Goal: Find specific fact: Find specific fact

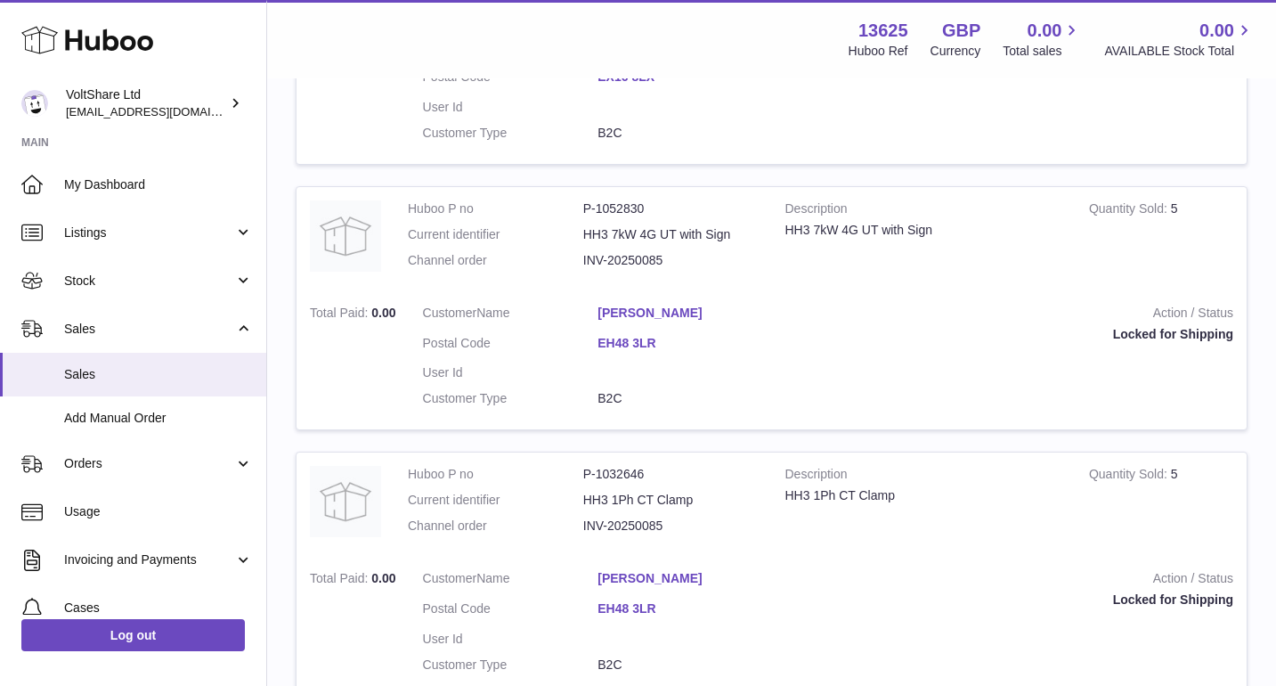
scroll to position [360, 0]
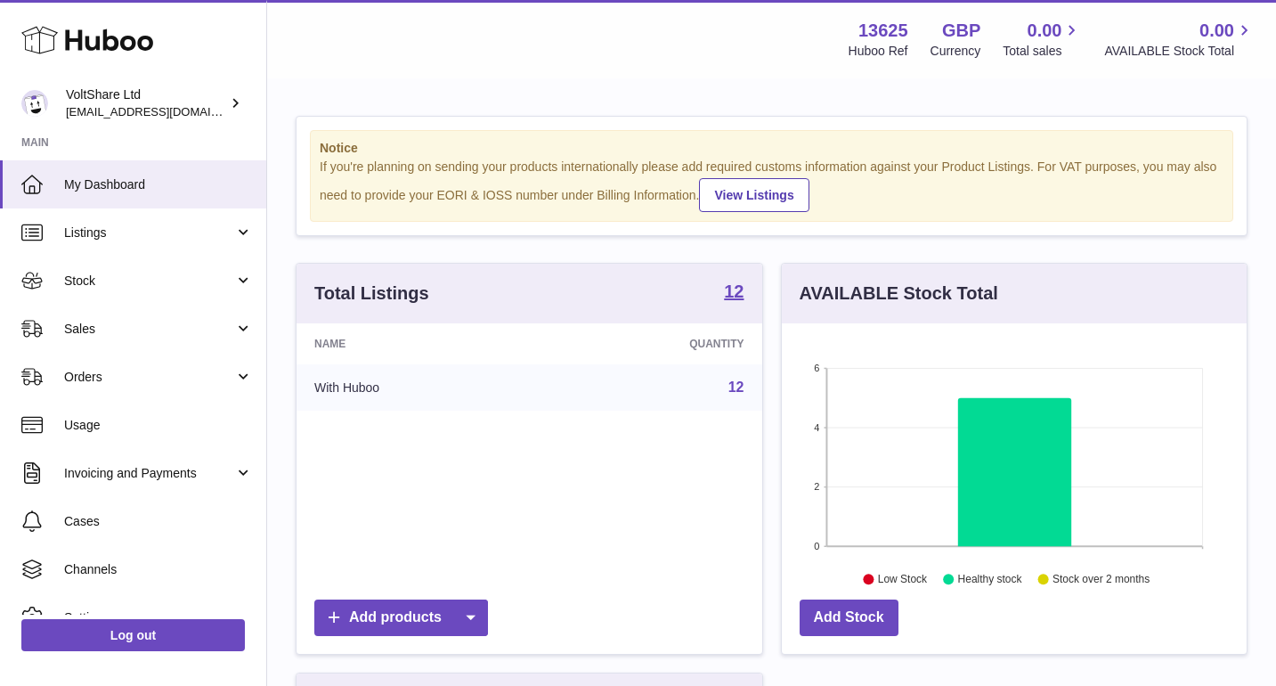
scroll to position [278, 465]
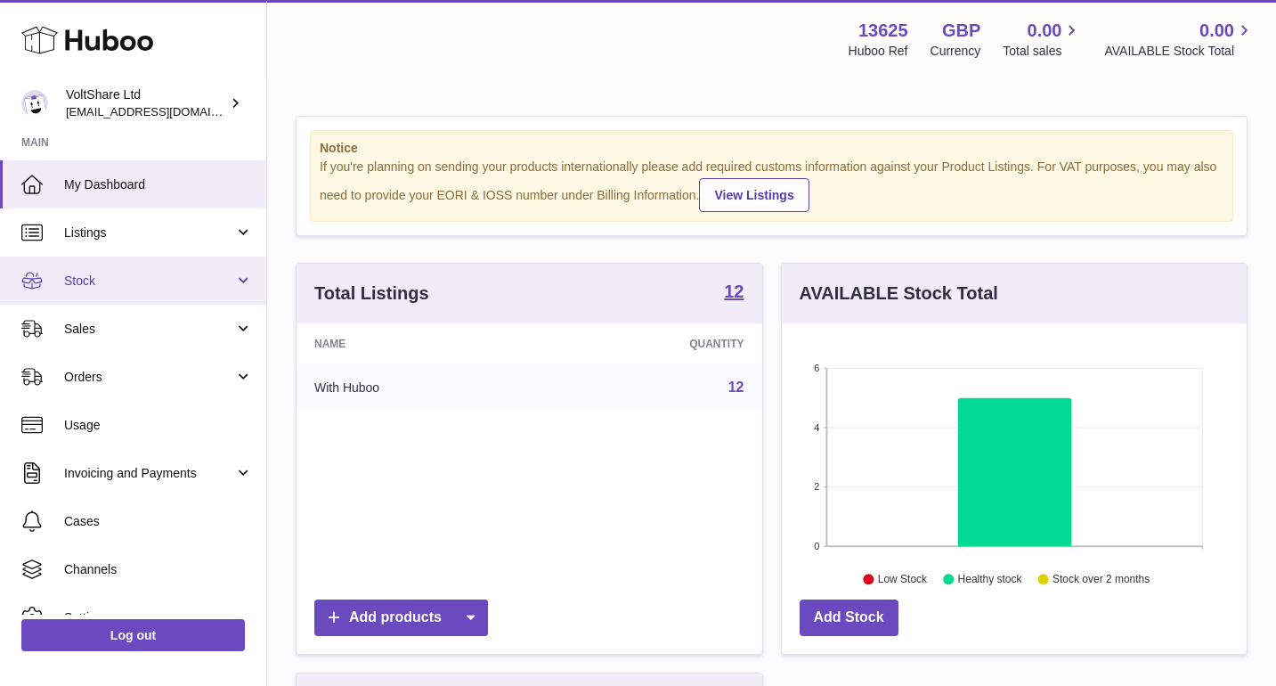
click at [133, 281] on span "Stock" at bounding box center [149, 280] width 170 height 17
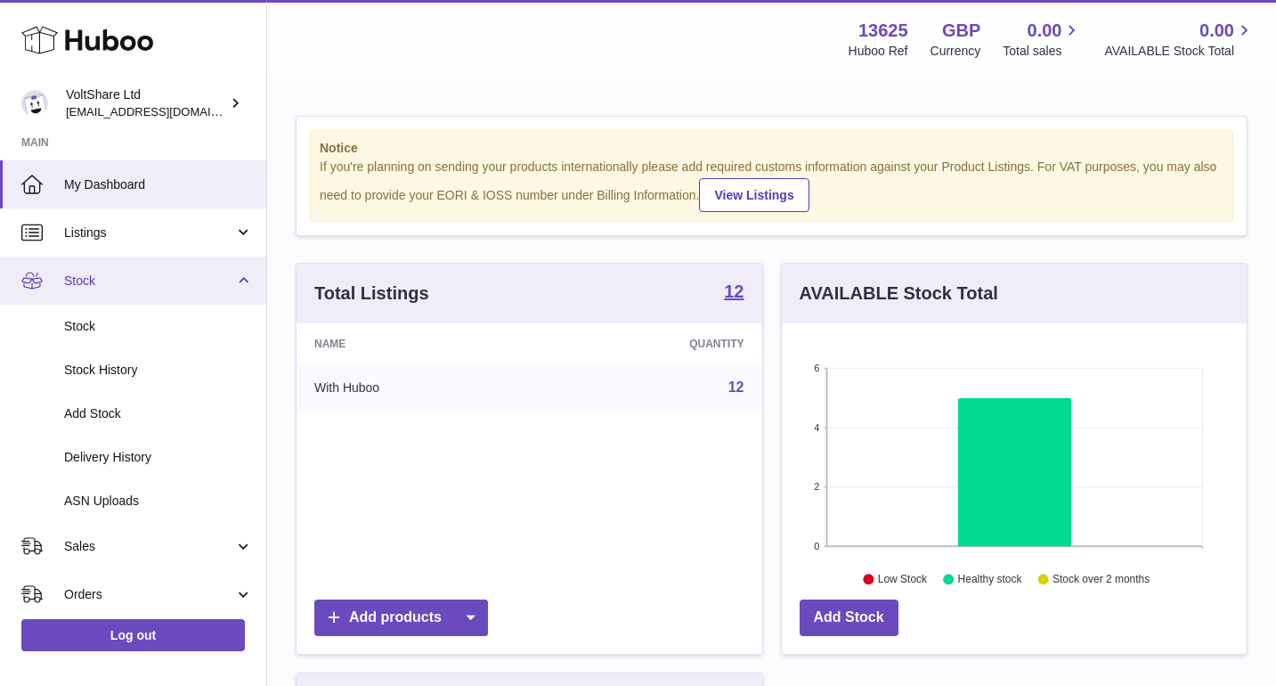
click at [122, 281] on span "Stock" at bounding box center [149, 280] width 170 height 17
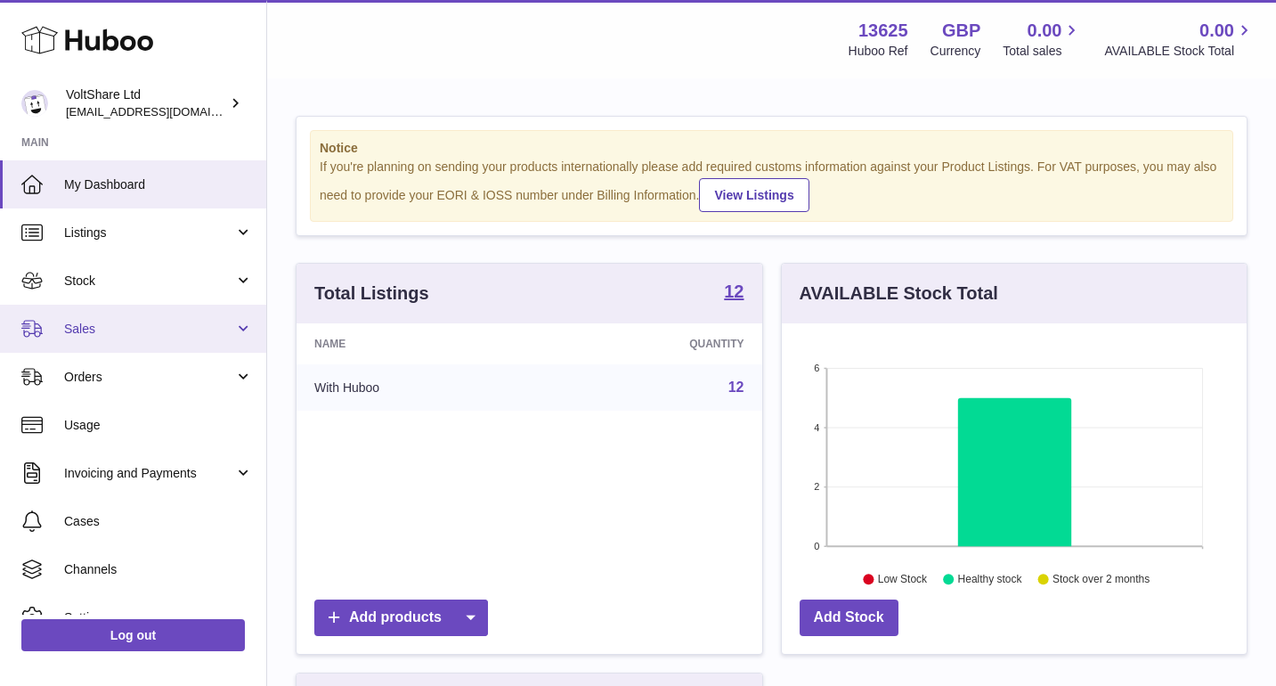
click at [118, 330] on span "Sales" at bounding box center [149, 329] width 170 height 17
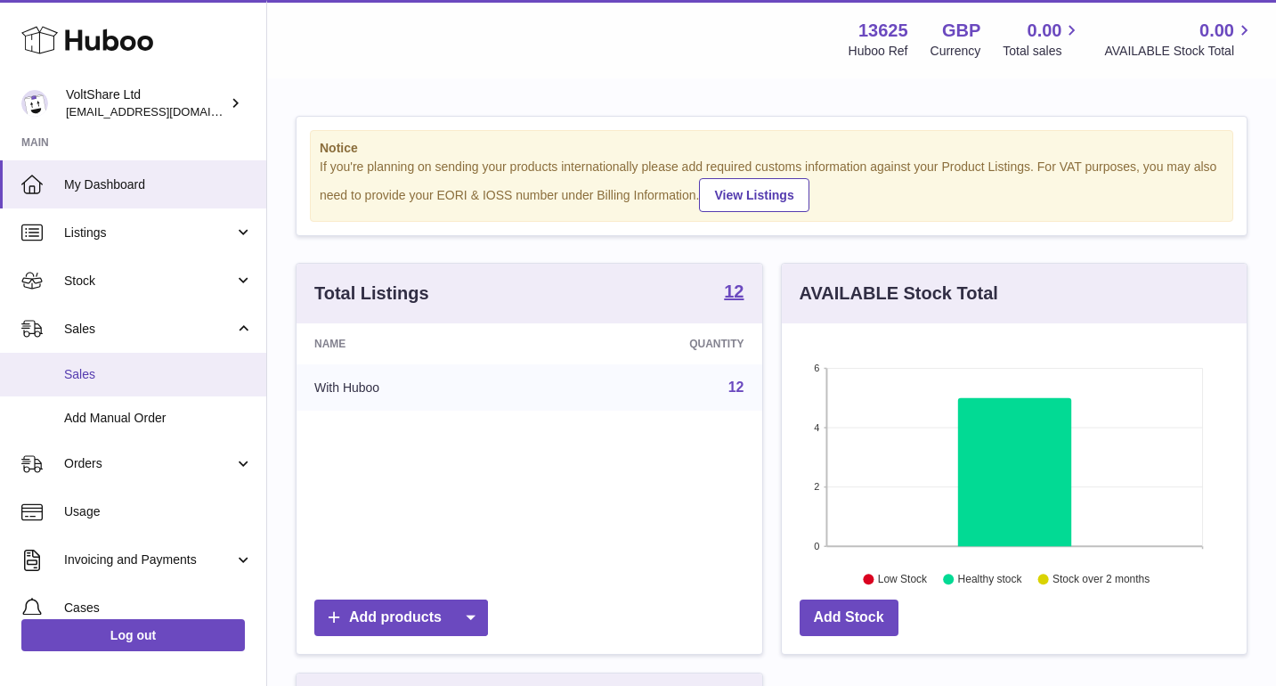
click at [118, 373] on span "Sales" at bounding box center [158, 374] width 189 height 17
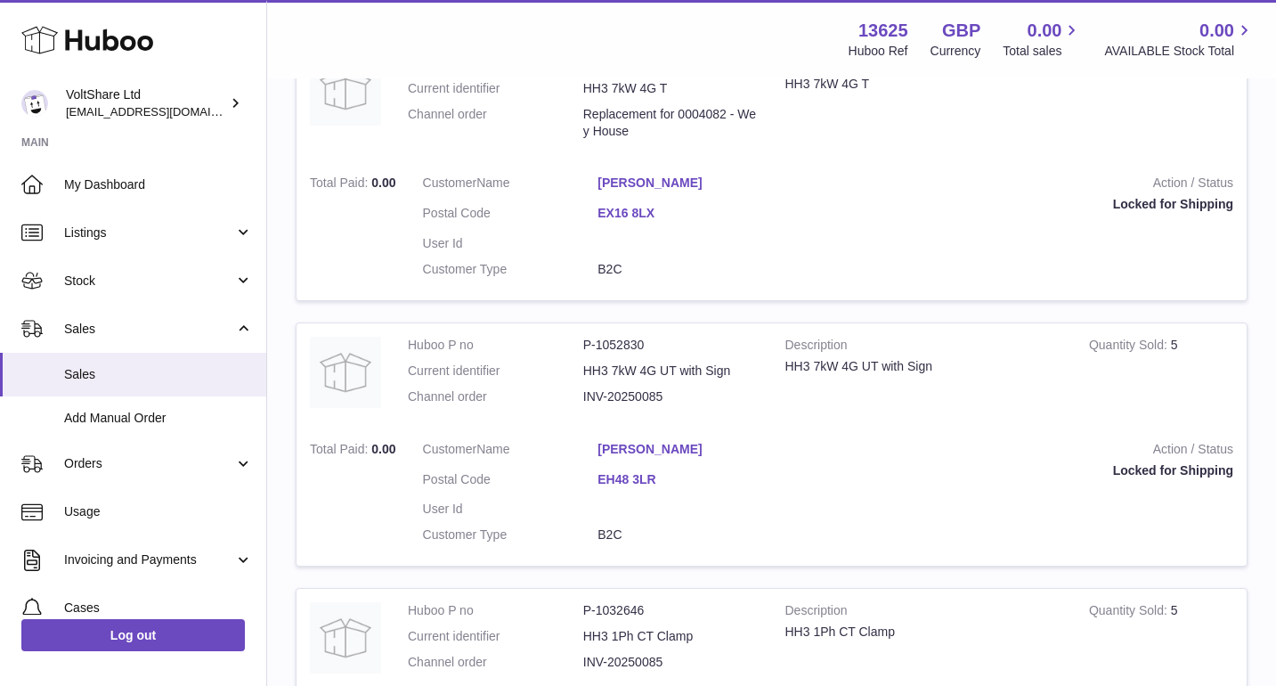
scroll to position [374, 0]
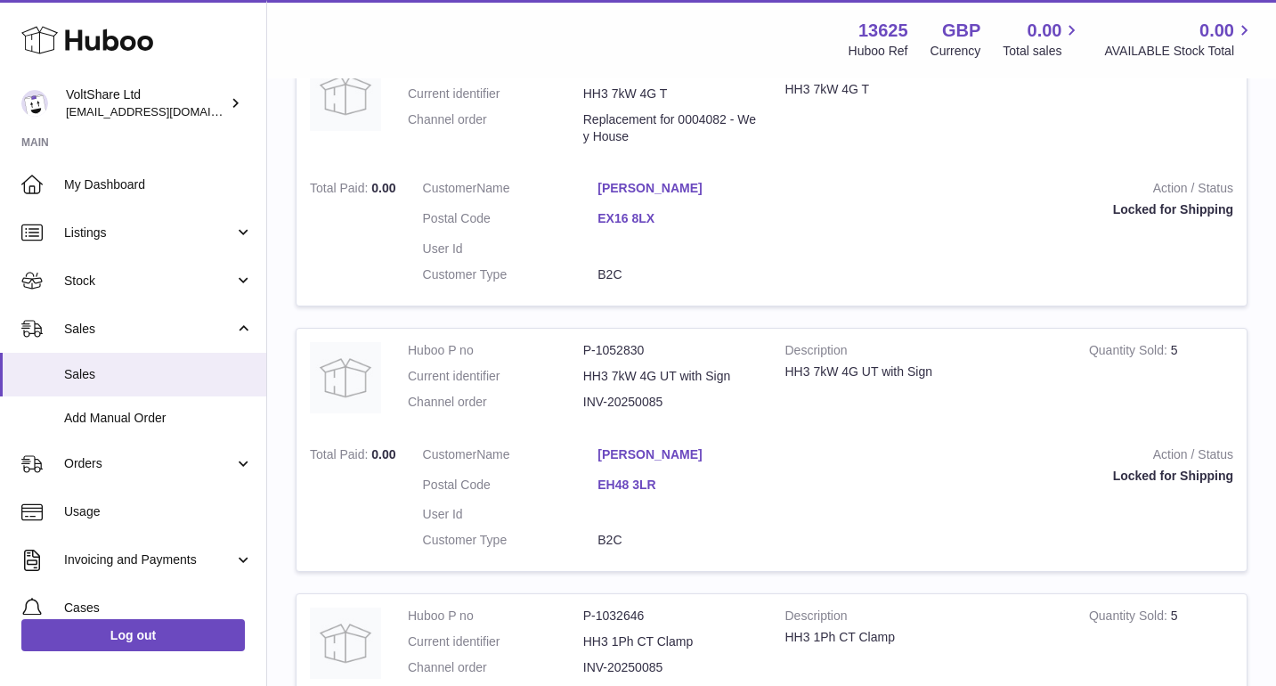
click at [615, 394] on dd "INV-20250085" at bounding box center [670, 402] width 175 height 17
click at [622, 394] on dd "INV-20250085" at bounding box center [670, 402] width 175 height 17
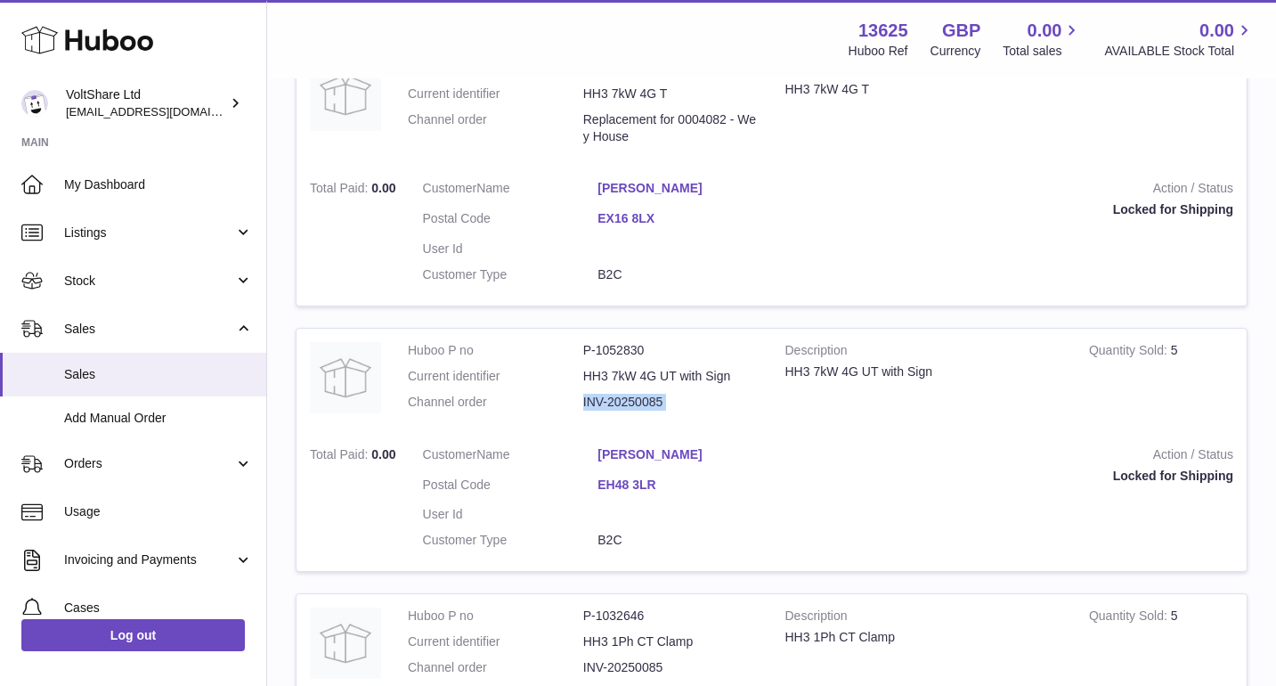
click at [622, 394] on dd "INV-20250085" at bounding box center [670, 402] width 175 height 17
click at [655, 446] on link "Grant McIntosh" at bounding box center [685, 454] width 175 height 17
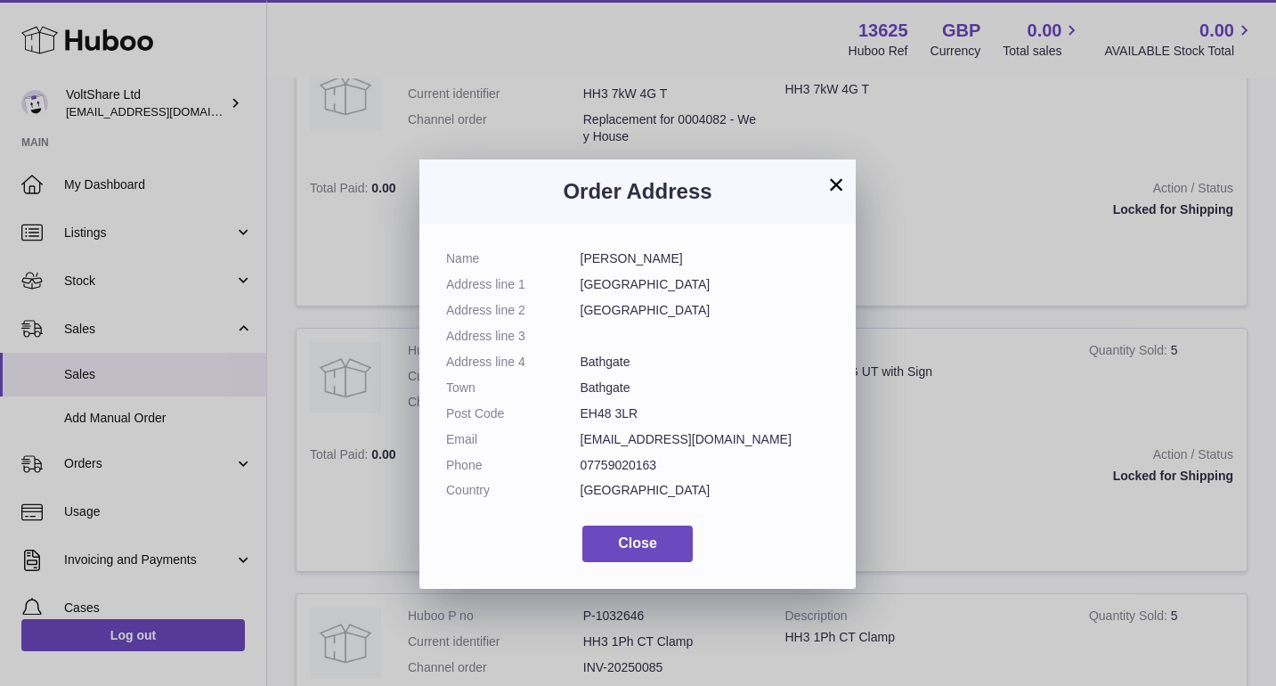
click at [830, 193] on button "×" at bounding box center [835, 184] width 21 height 21
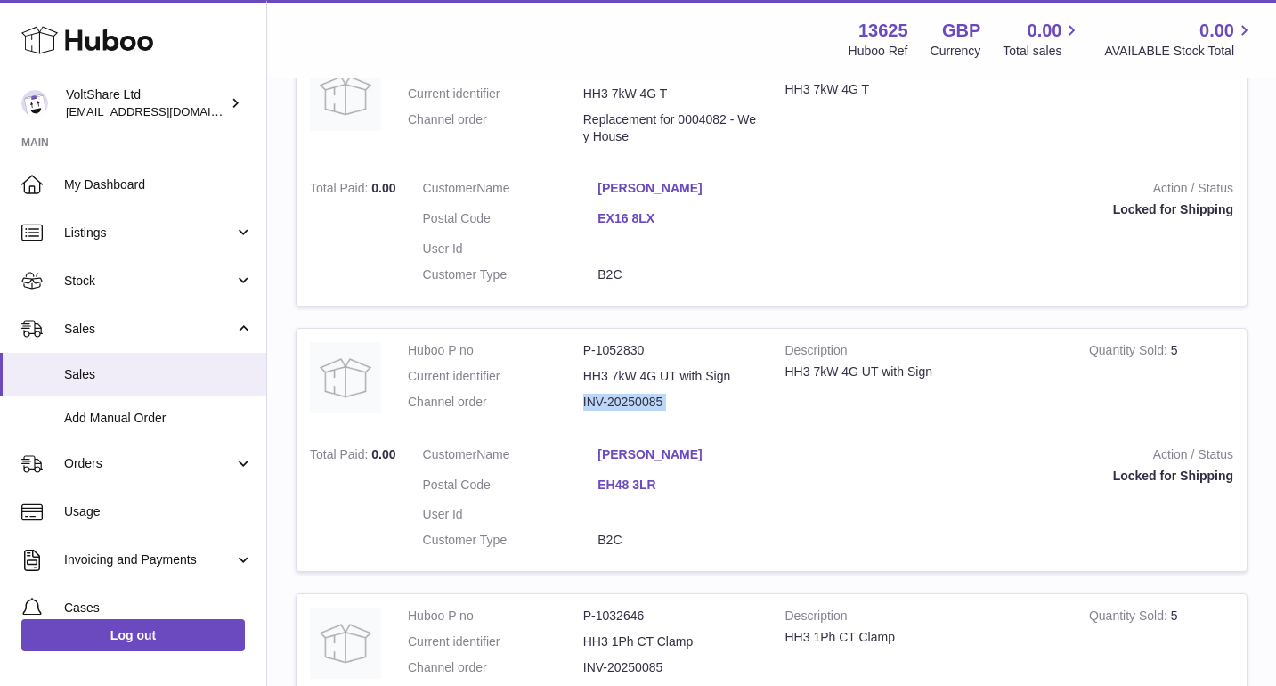
click at [698, 395] on dd "INV-20250085" at bounding box center [670, 402] width 175 height 17
drag, startPoint x: 671, startPoint y: 389, endPoint x: 585, endPoint y: 388, distance: 85.5
click at [585, 394] on dd "INV-20250085" at bounding box center [670, 402] width 175 height 17
copy dd "NV-20250085"
copy dd "INV-20250085"
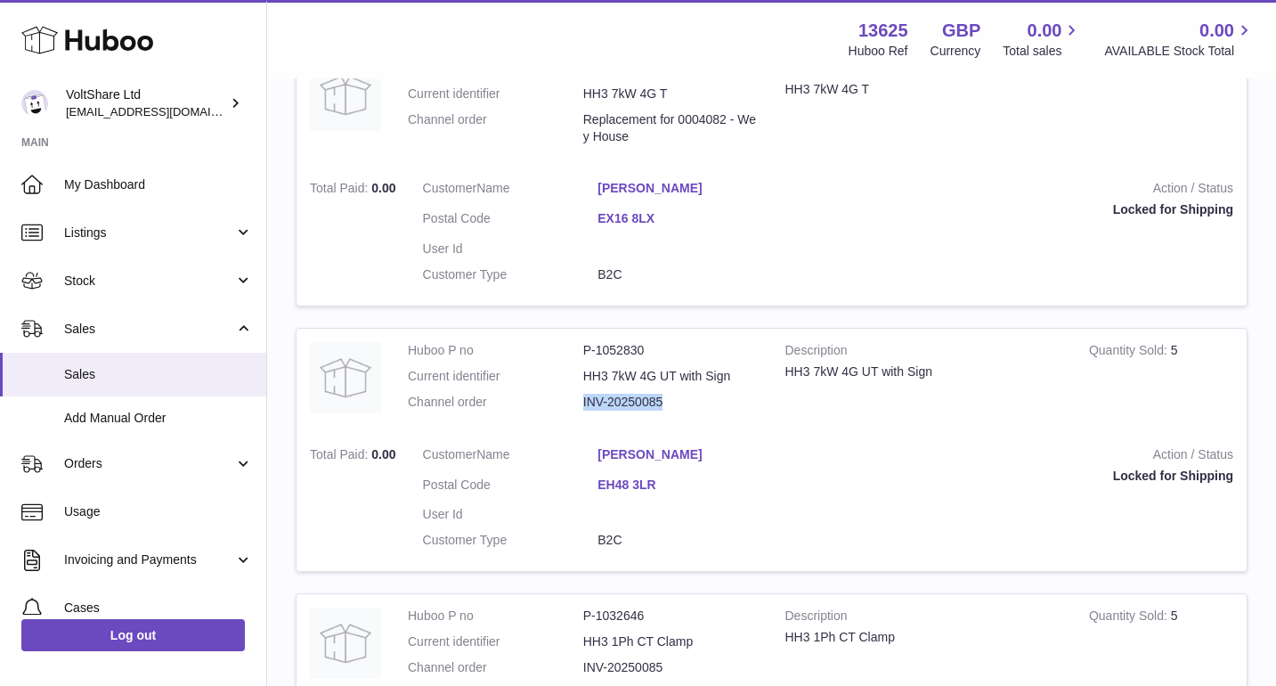
copy dd "INV-20250085"
